Goal: Task Accomplishment & Management: Manage account settings

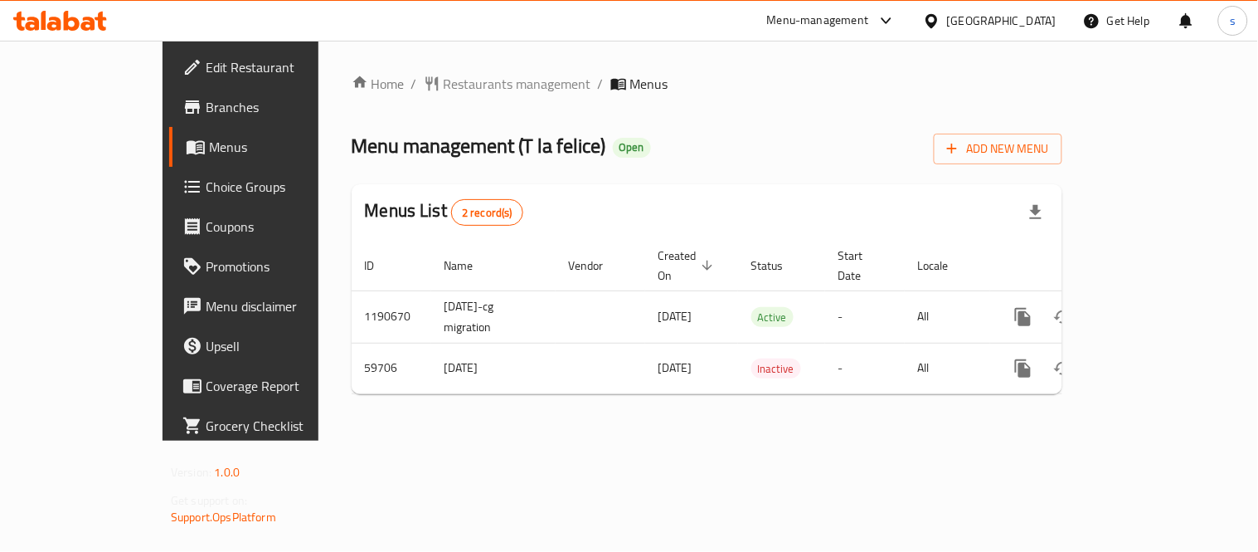
click at [941, 17] on icon at bounding box center [931, 20] width 17 height 17
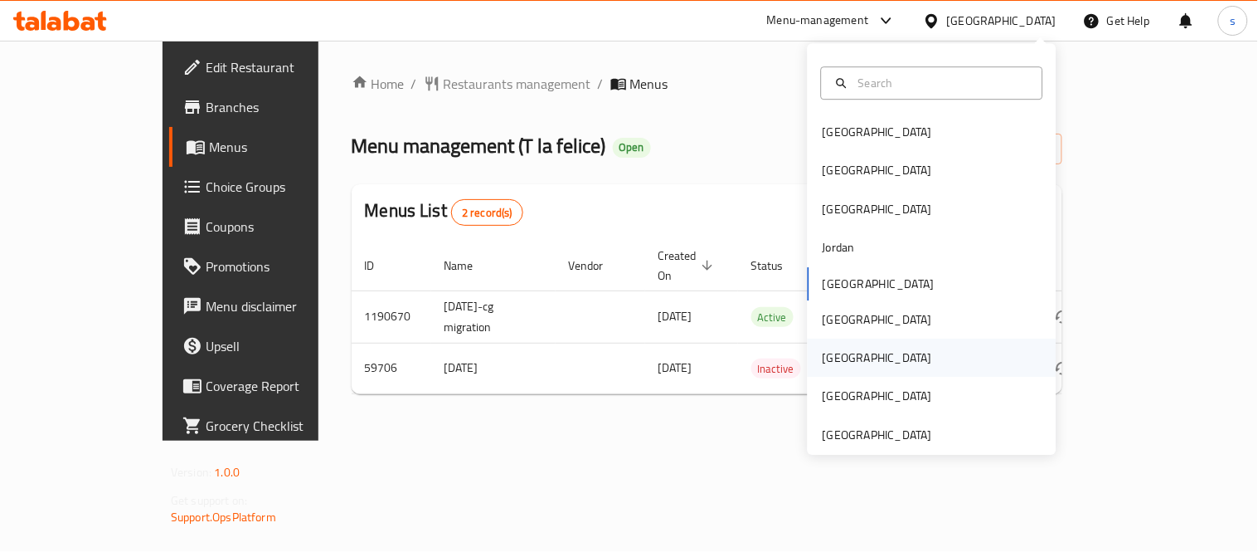
click at [833, 365] on div "[GEOGRAPHIC_DATA]" at bounding box center [877, 357] width 109 height 18
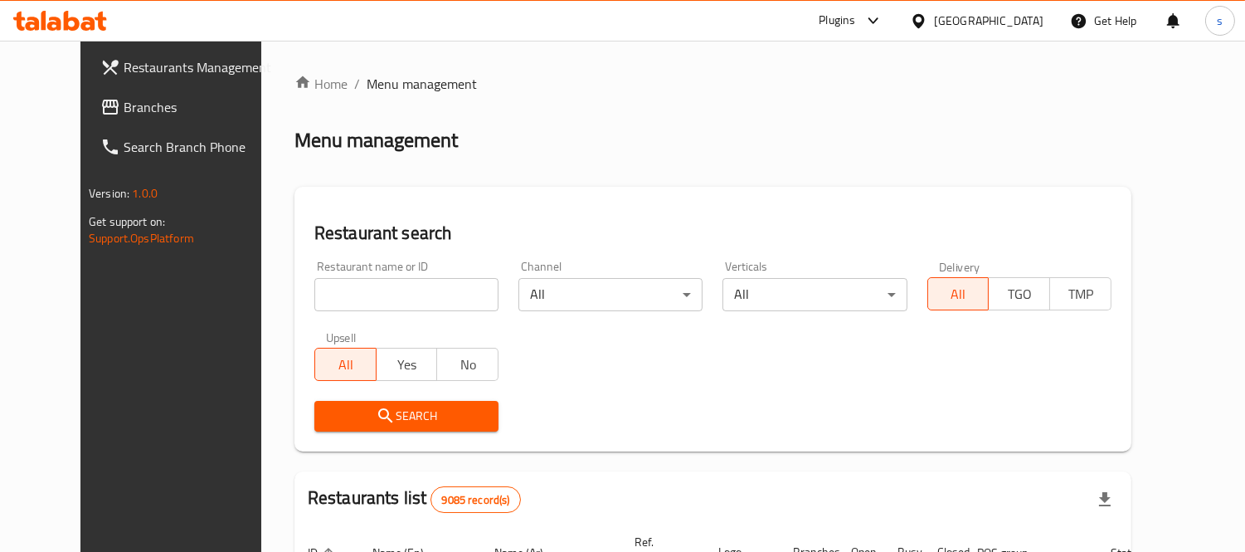
click at [124, 110] on span "Branches" at bounding box center [200, 107] width 152 height 20
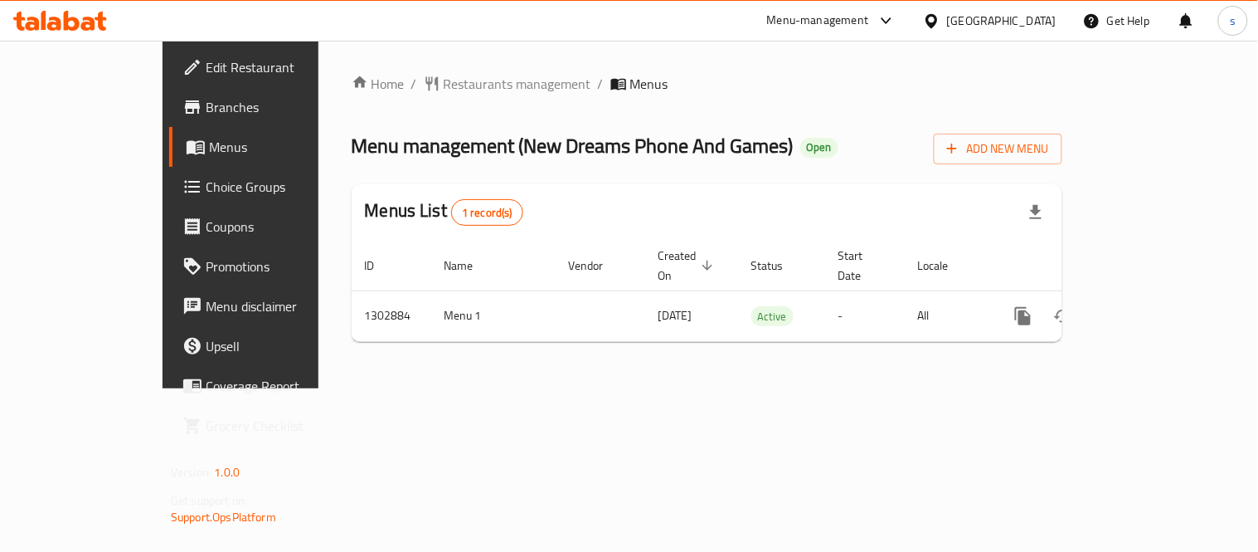
click at [1029, 18] on div "[GEOGRAPHIC_DATA]" at bounding box center [1001, 21] width 109 height 18
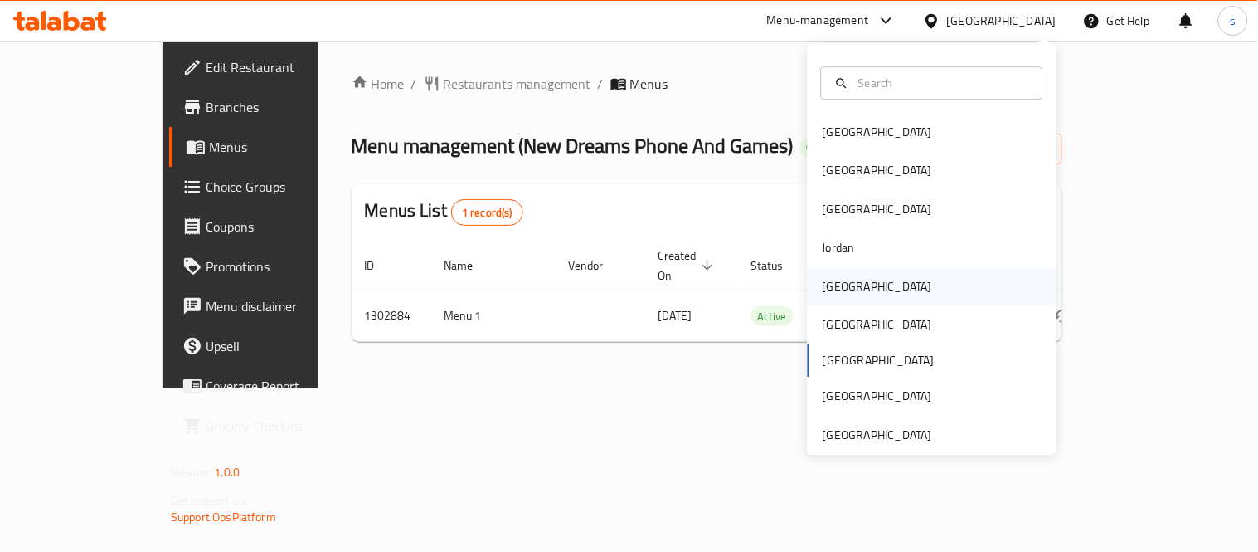
click at [834, 285] on div "[GEOGRAPHIC_DATA]" at bounding box center [877, 286] width 109 height 18
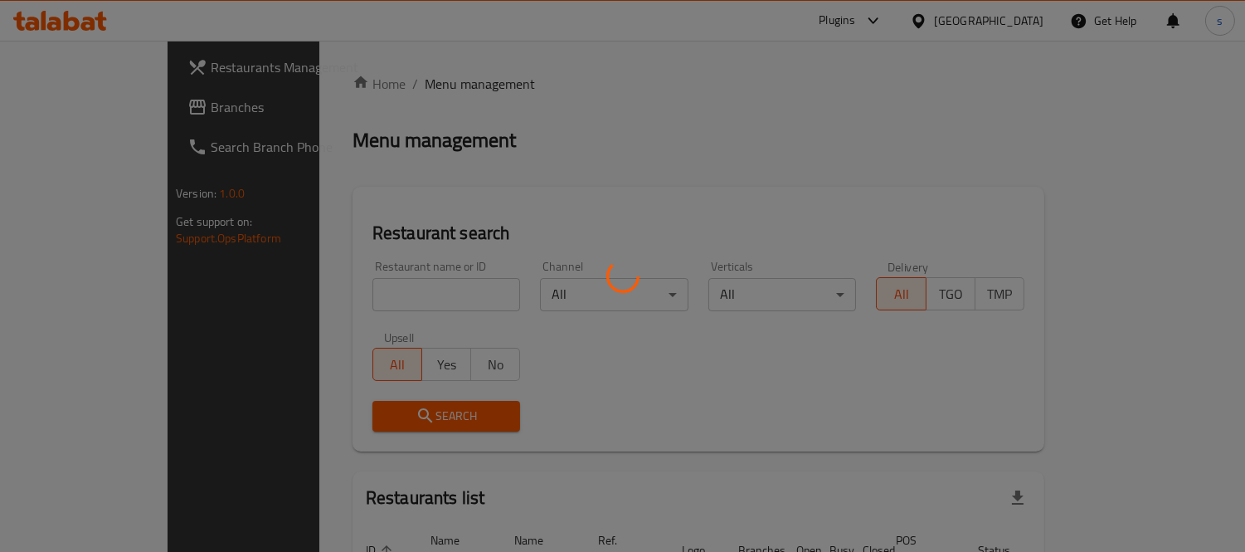
click at [75, 106] on div at bounding box center [622, 276] width 1245 height 552
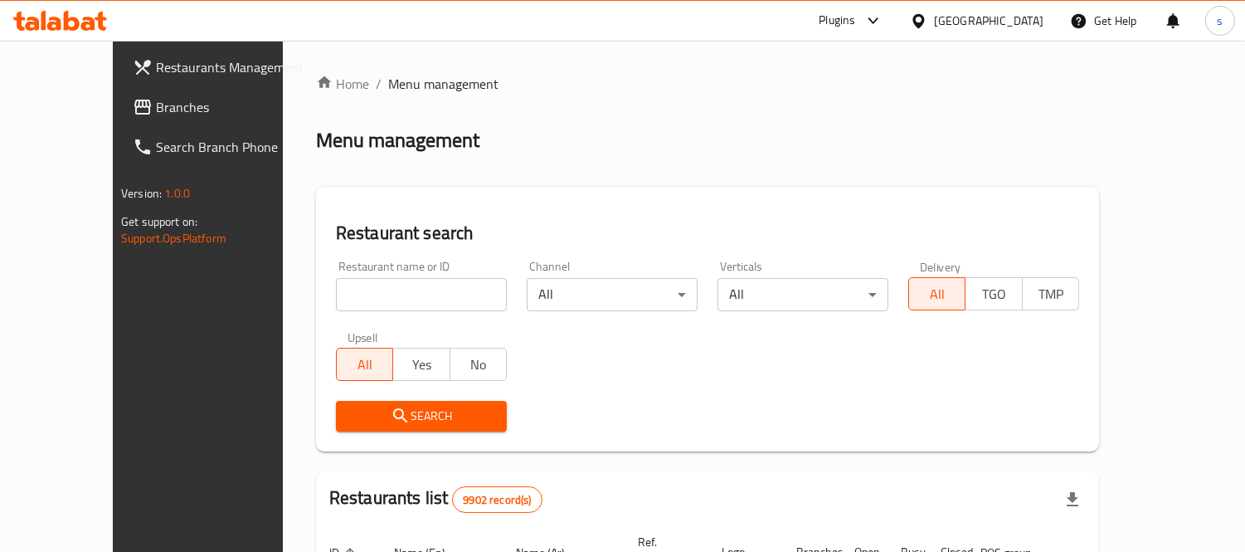
click at [156, 106] on span "Branches" at bounding box center [232, 107] width 152 height 20
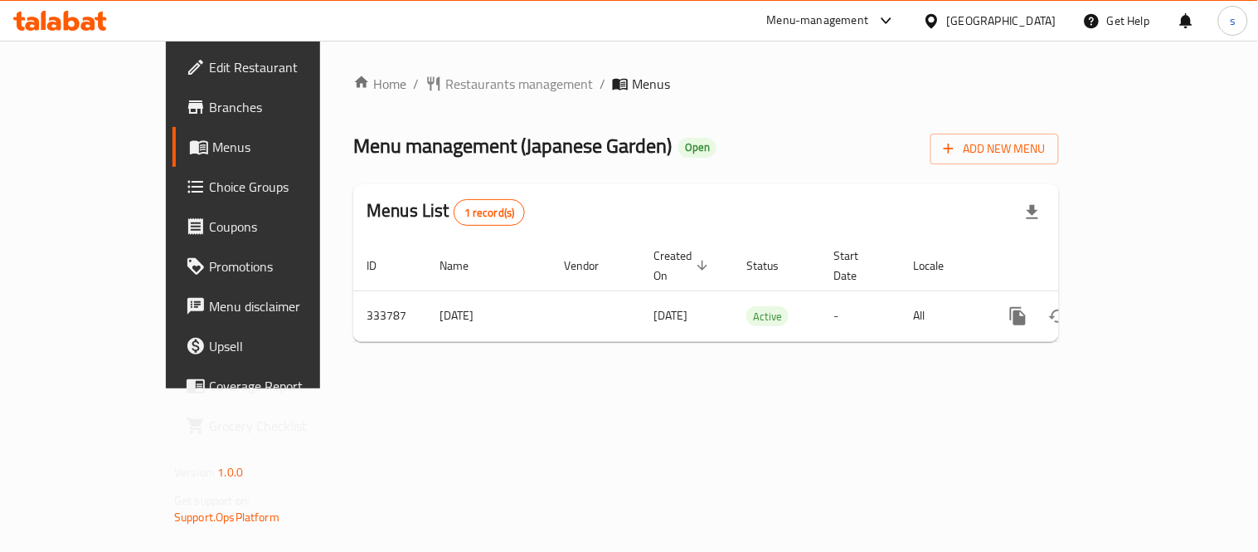
click at [947, 17] on div at bounding box center [935, 21] width 24 height 18
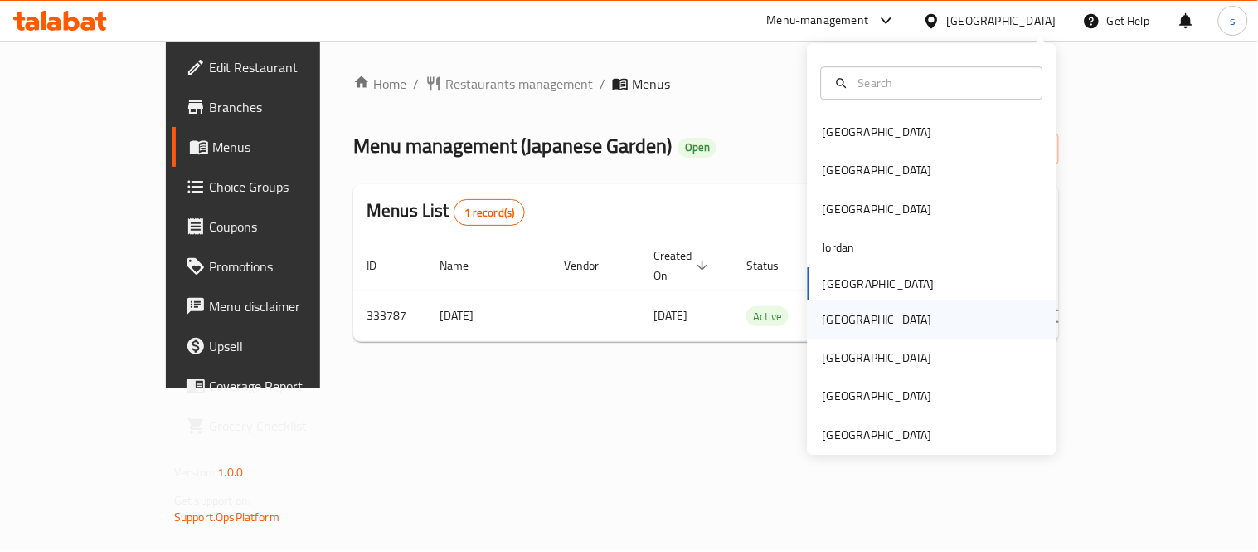
click at [829, 313] on div "[GEOGRAPHIC_DATA]" at bounding box center [877, 319] width 109 height 18
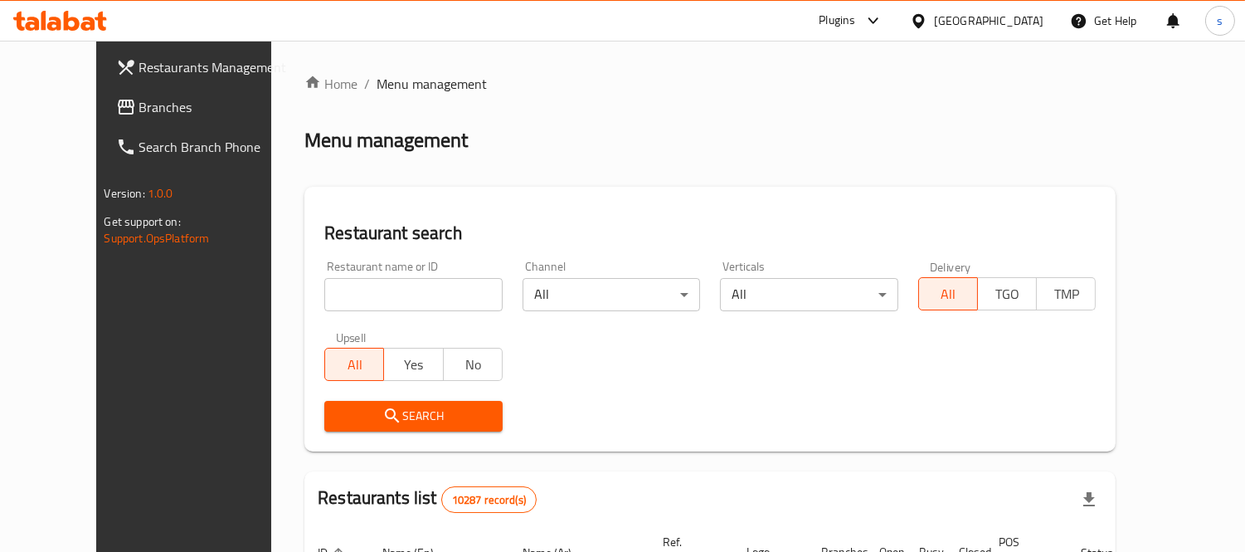
click at [139, 111] on span "Branches" at bounding box center [215, 107] width 152 height 20
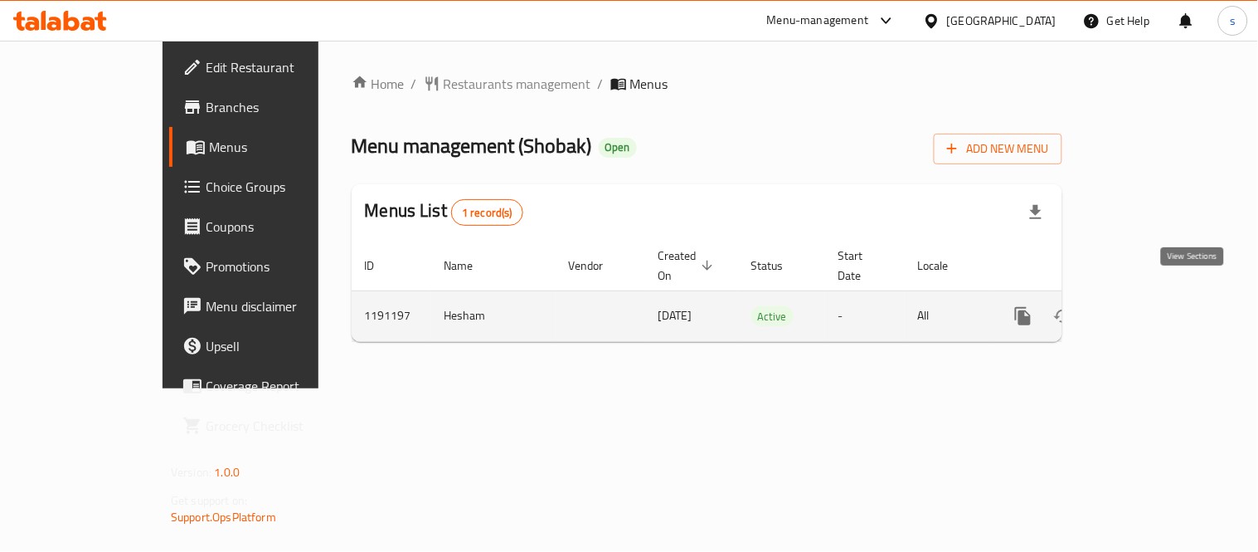
click at [1153, 306] on icon "enhanced table" at bounding box center [1143, 316] width 20 height 20
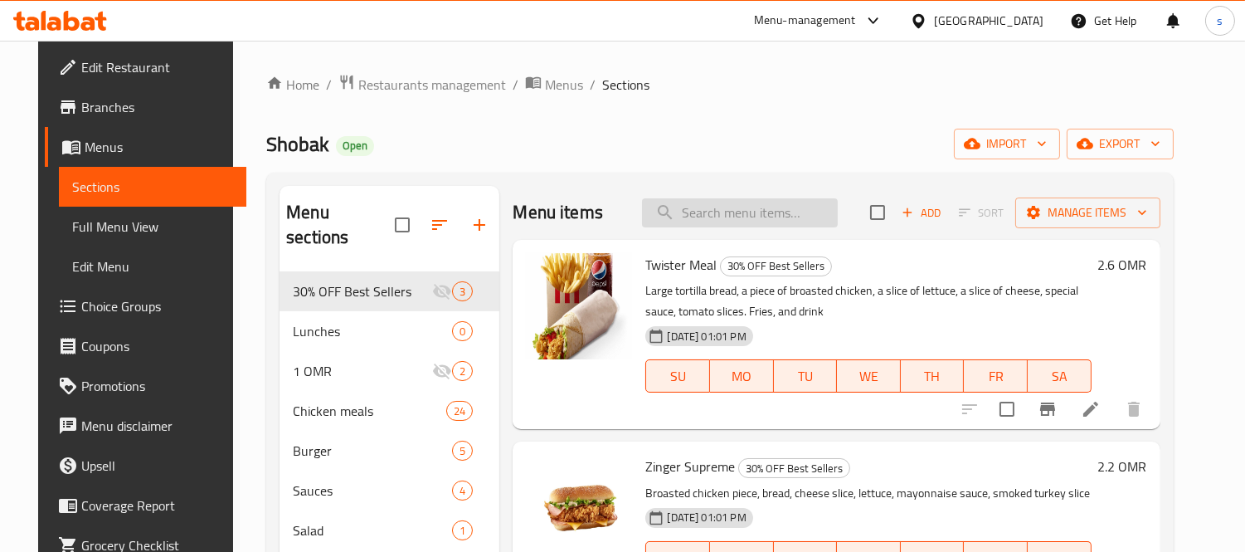
click at [724, 221] on input "search" at bounding box center [740, 212] width 196 height 29
paste input "Classic Burger Meal"
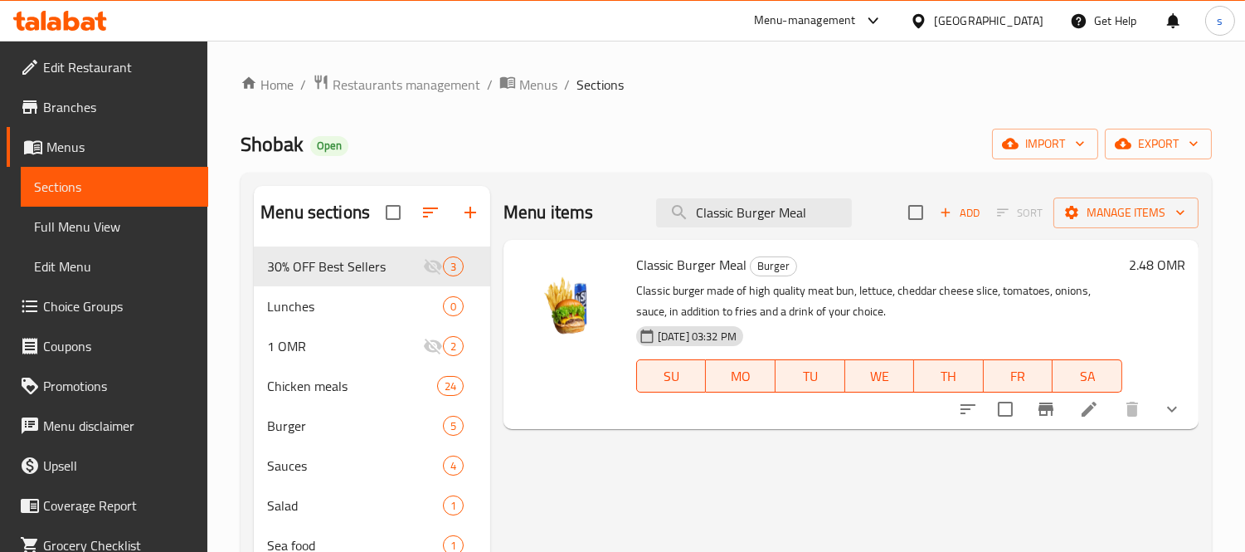
type input "Classic Burger Meal"
click at [1092, 409] on icon at bounding box center [1089, 408] width 15 height 15
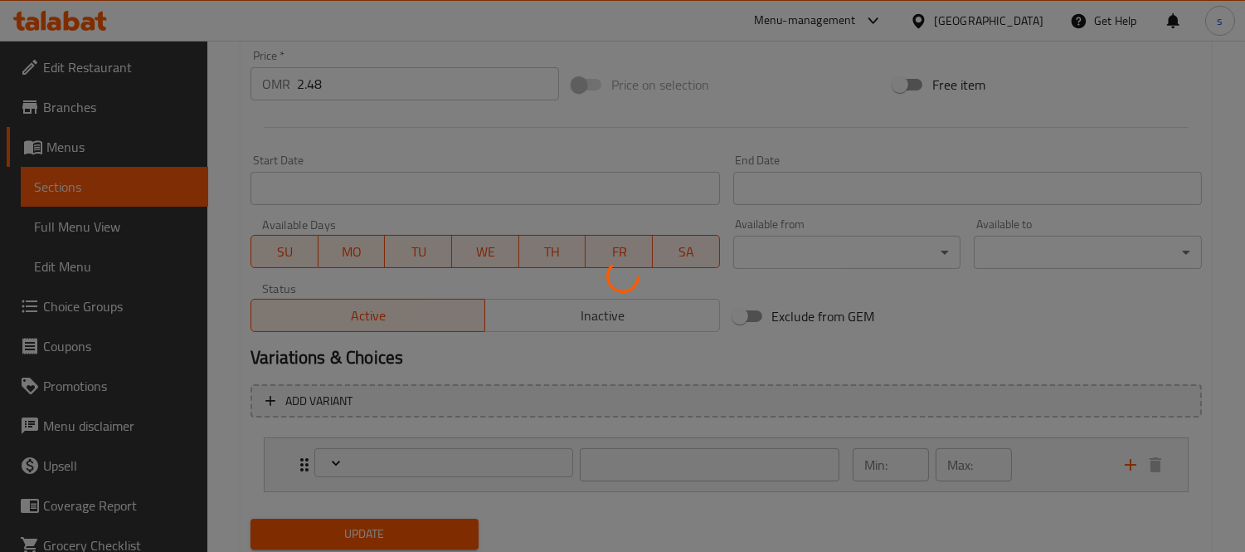
scroll to position [669, 0]
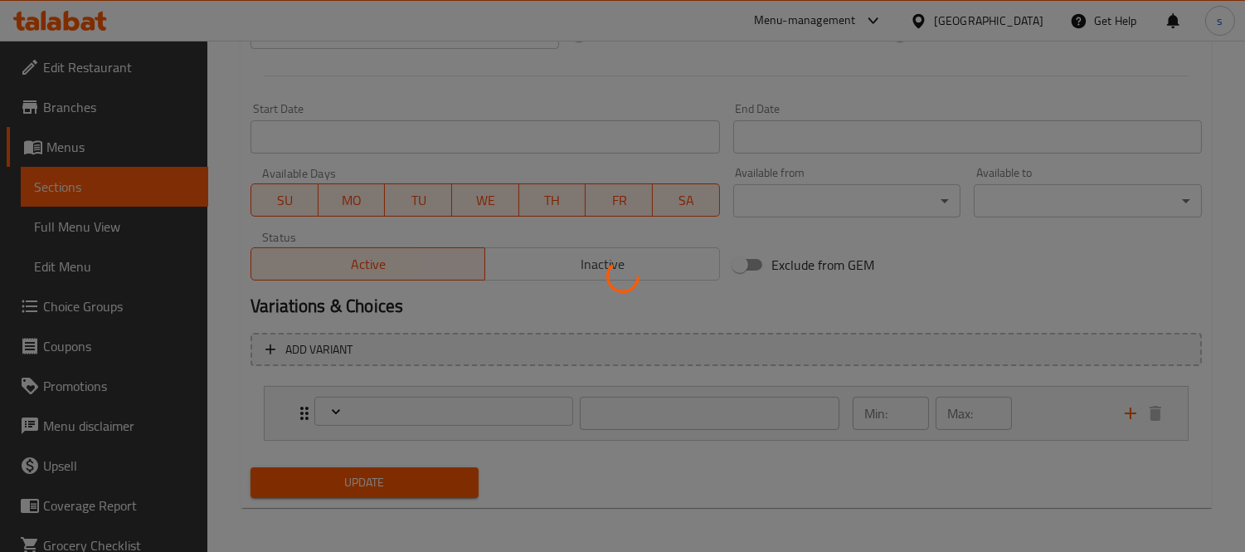
type input "اختيارك من:"
type input "1"
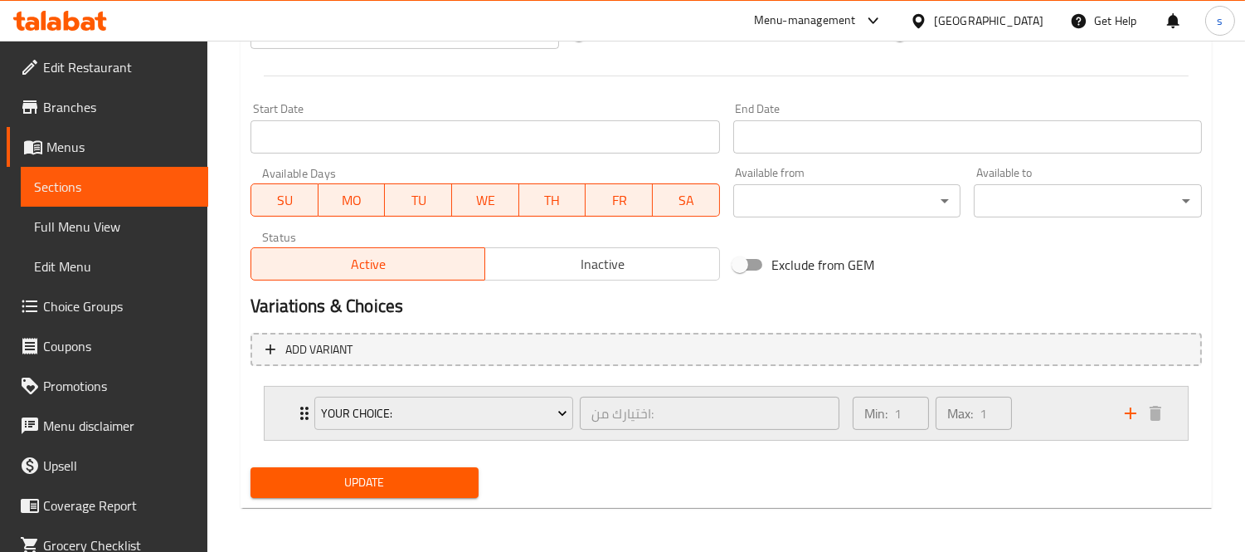
click at [304, 418] on div "Your Choice: اختيارك من: ​" at bounding box center [576, 413] width 545 height 53
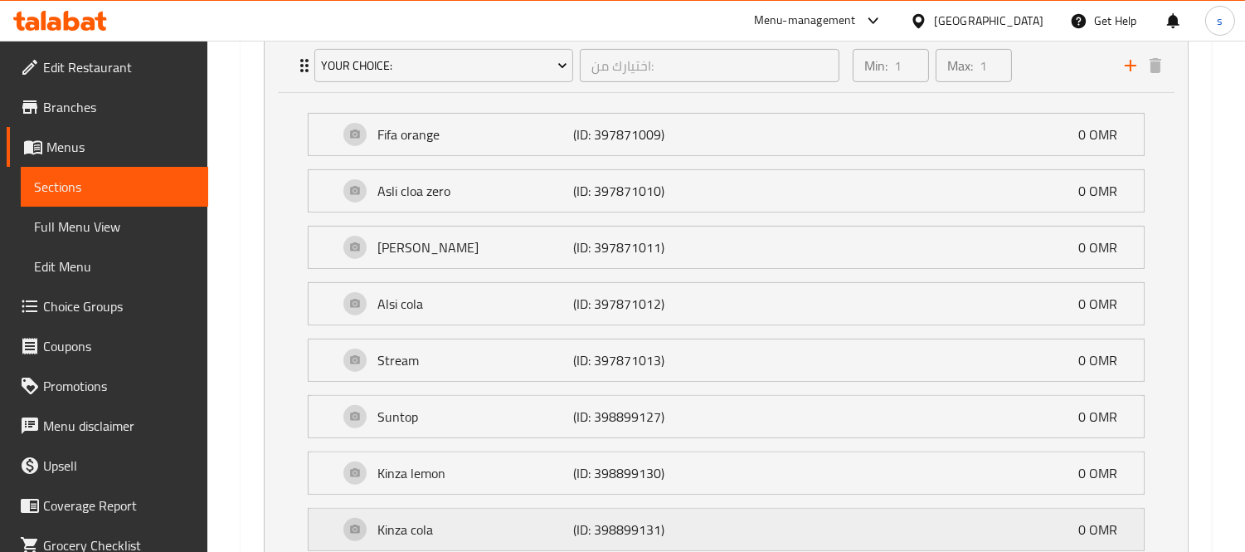
scroll to position [1006, 0]
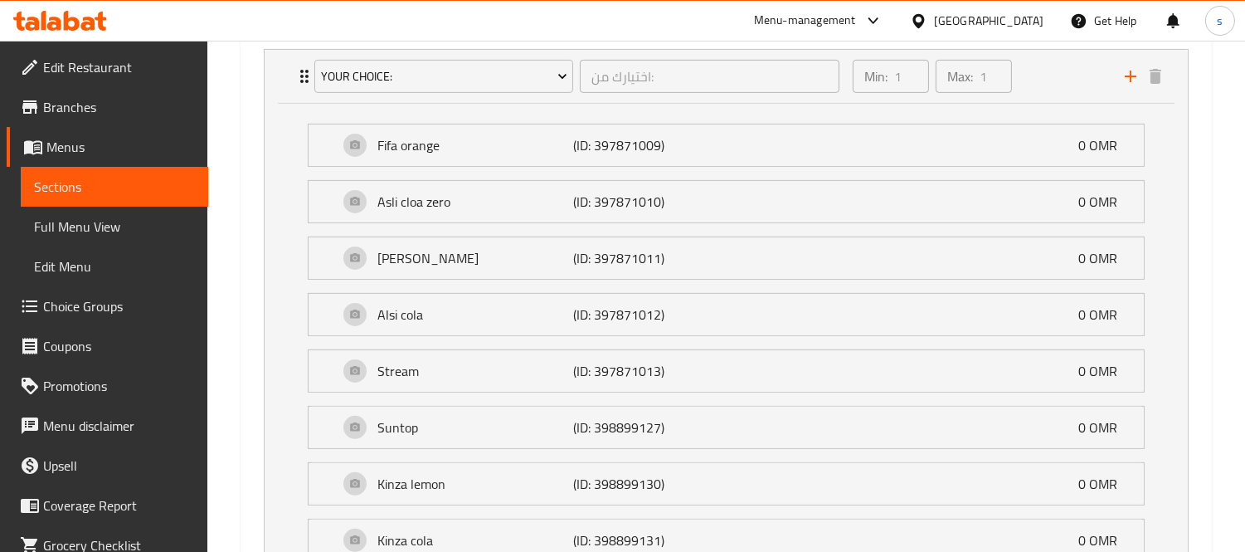
click at [1020, 19] on div "Oman" at bounding box center [988, 21] width 109 height 18
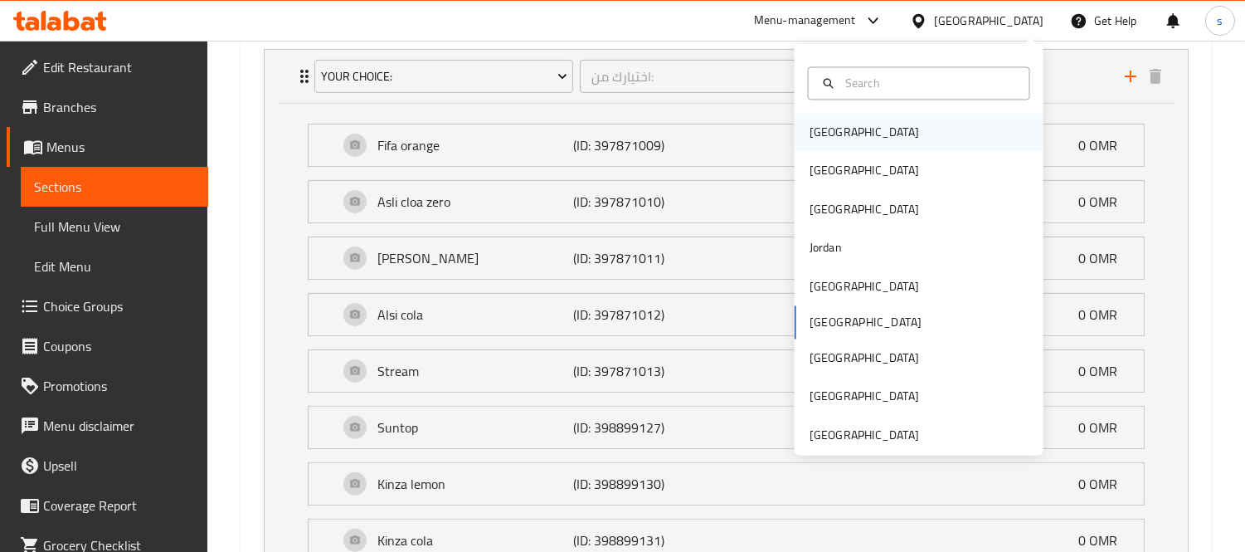
click at [844, 138] on div "[GEOGRAPHIC_DATA]" at bounding box center [864, 133] width 136 height 38
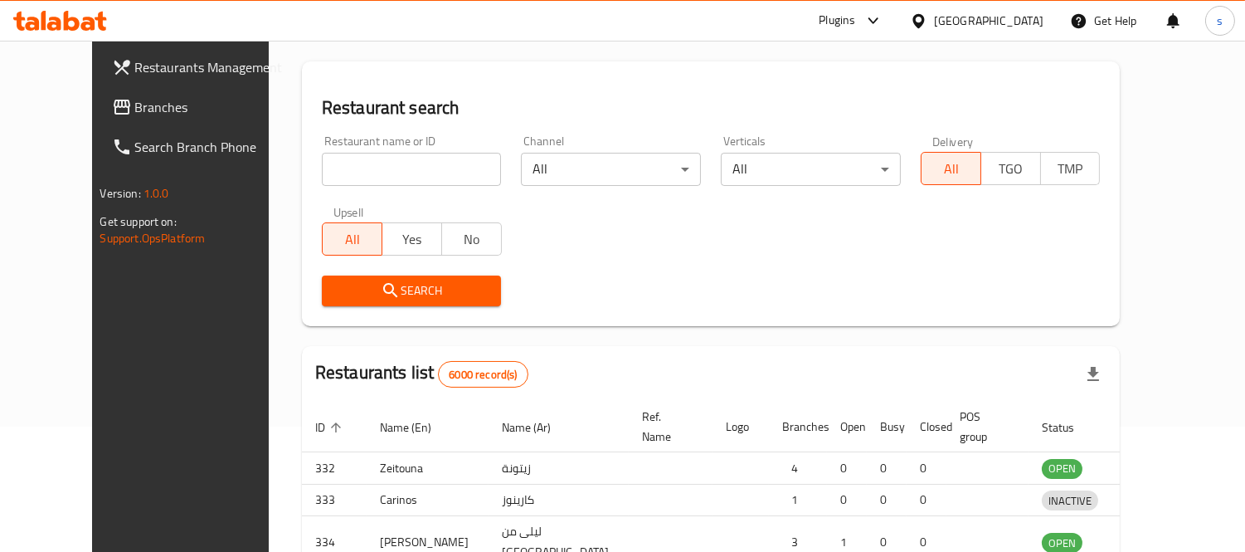
scroll to position [688, 0]
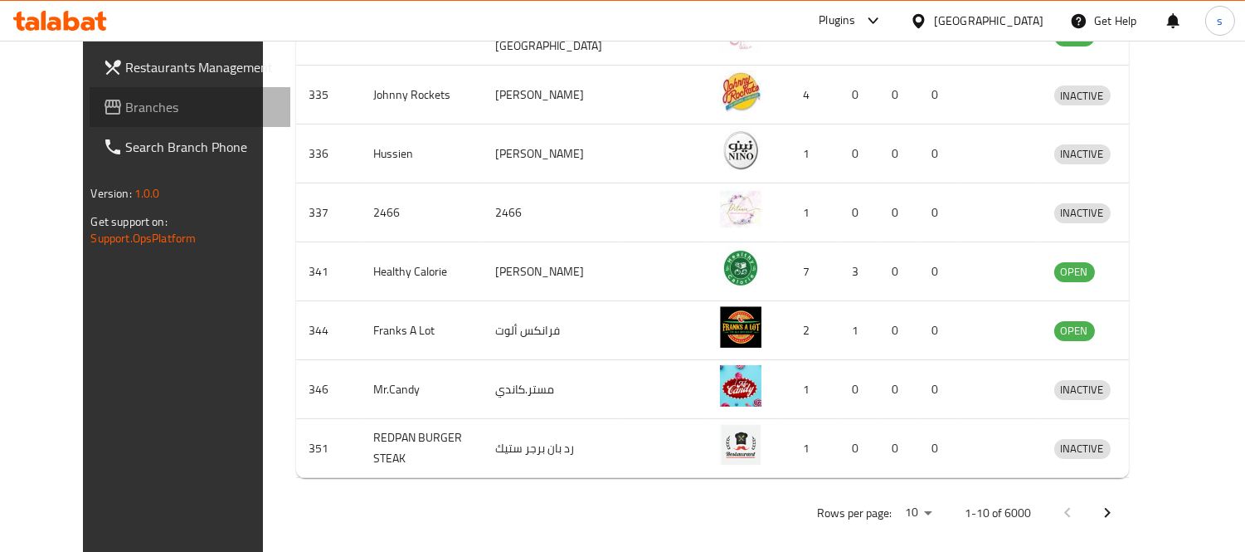
click at [126, 106] on span "Branches" at bounding box center [202, 107] width 152 height 20
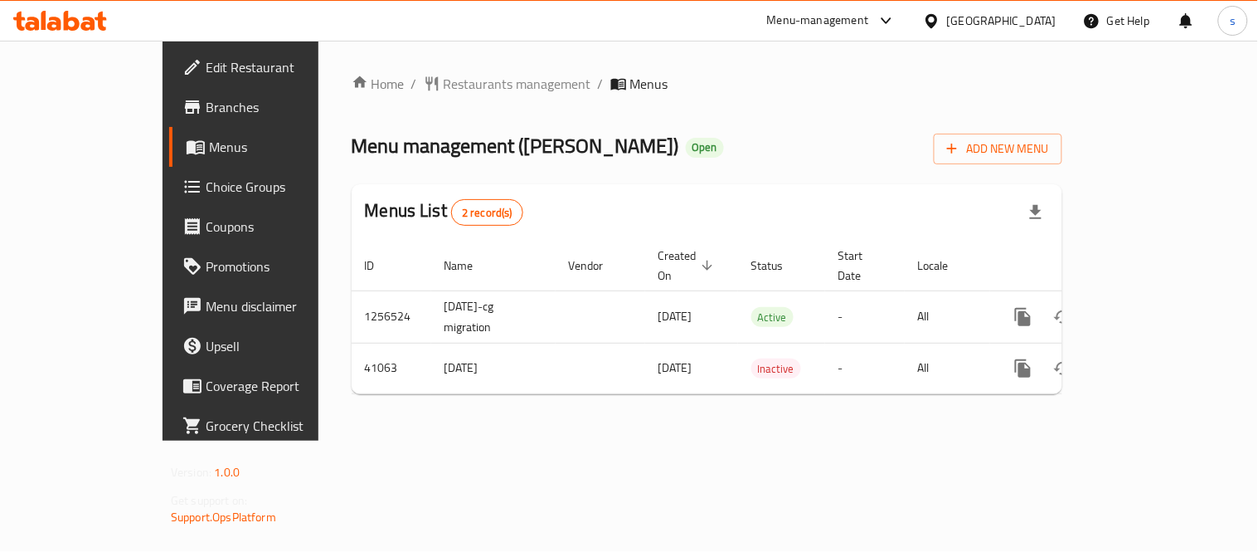
click at [1038, 20] on div "[GEOGRAPHIC_DATA]" at bounding box center [1001, 21] width 109 height 18
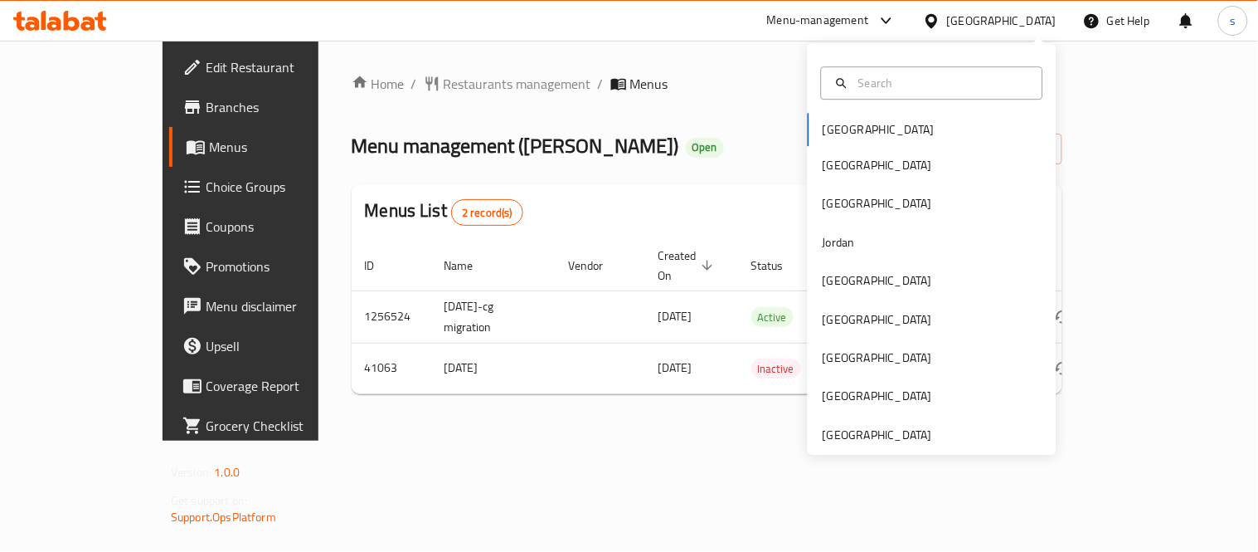
click at [669, 97] on div "Home / Restaurants management / Menus Menu management ( Laderach ) Open Add New…" at bounding box center [707, 240] width 711 height 333
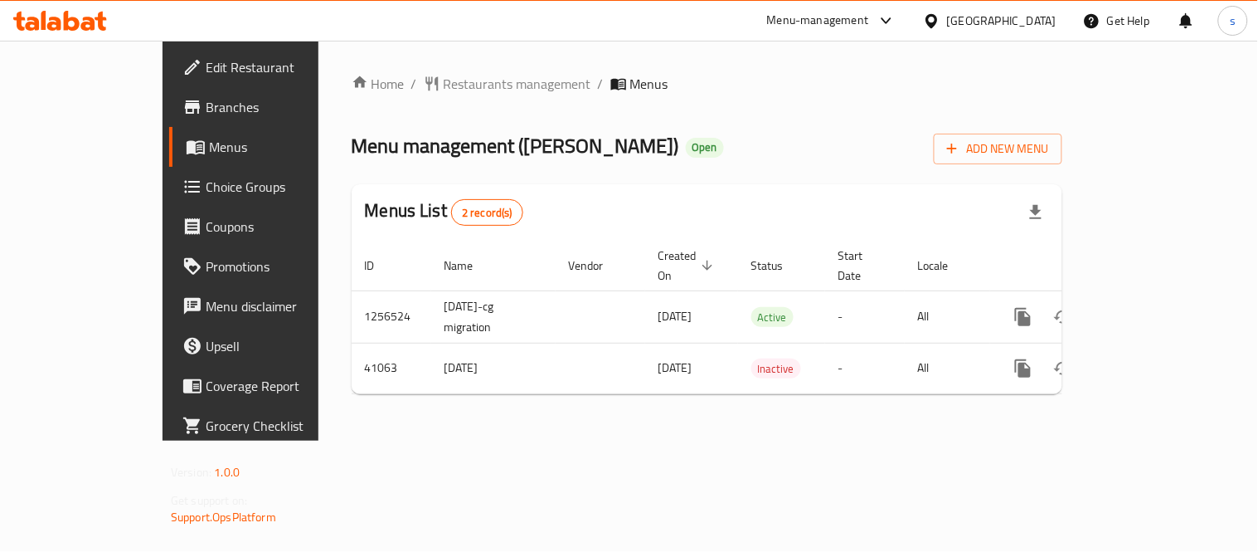
click at [891, 22] on icon at bounding box center [886, 20] width 10 height 7
click at [835, 187] on div "Restaurant-Management" at bounding box center [798, 183] width 130 height 18
